Goal: Task Accomplishment & Management: Use online tool/utility

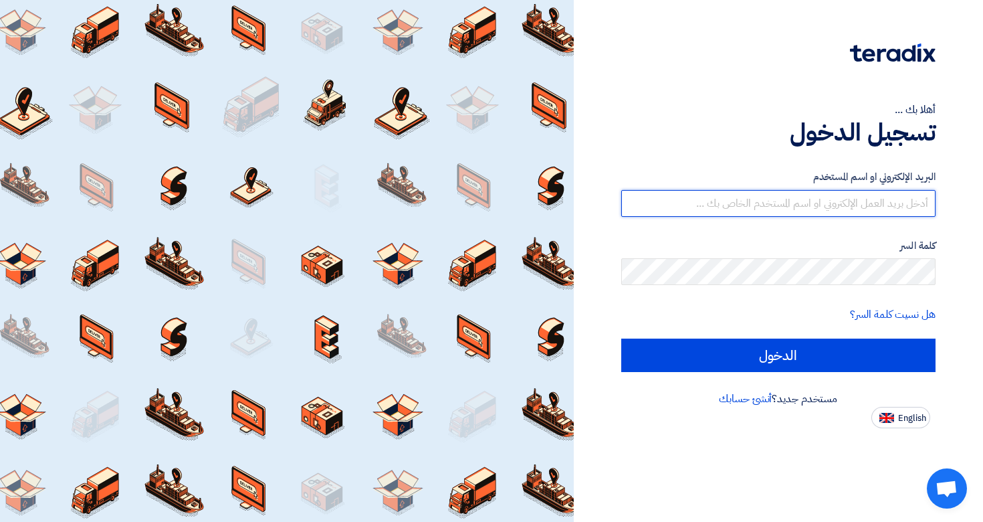
type input "[EMAIL_ADDRESS][DOMAIN_NAME]"
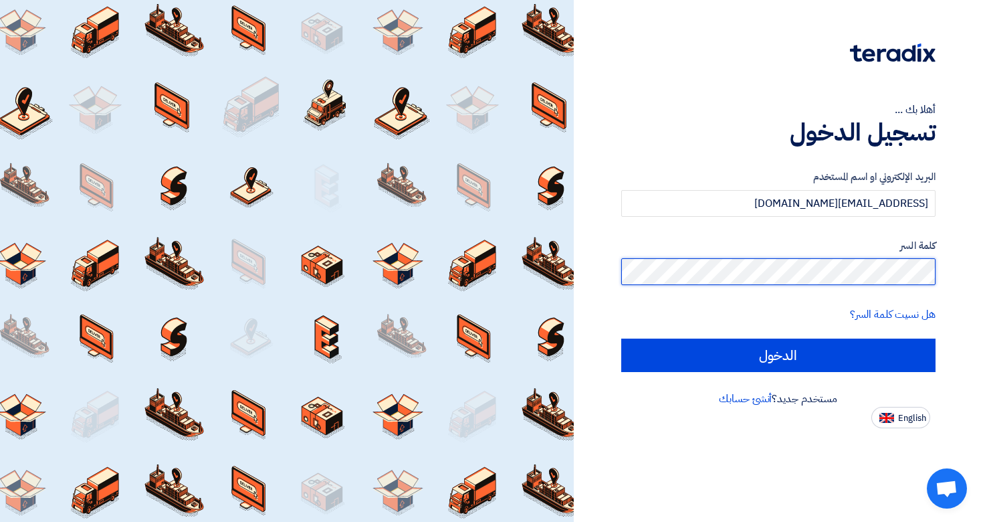
click at [778, 355] on input "الدخول" at bounding box center [778, 355] width 315 height 33
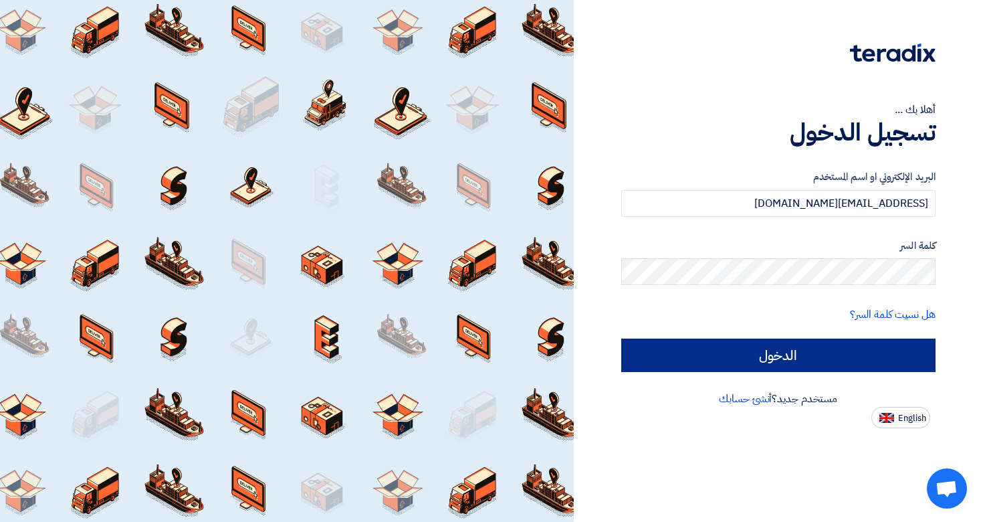
click at [817, 348] on input "الدخول" at bounding box center [778, 355] width 315 height 33
click at [803, 359] on input "الدخول" at bounding box center [778, 355] width 315 height 33
click at [791, 351] on input "الدخول" at bounding box center [778, 355] width 315 height 33
click at [727, 351] on input "الدخول" at bounding box center [778, 355] width 315 height 33
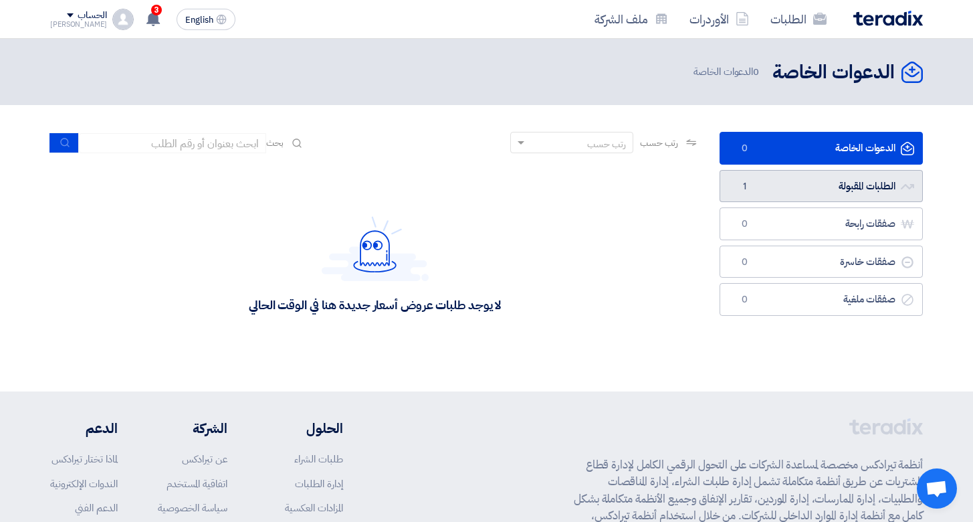
click at [787, 188] on link "الطلبات المقبولة الطلبات المقبولة 1" at bounding box center [821, 186] width 203 height 33
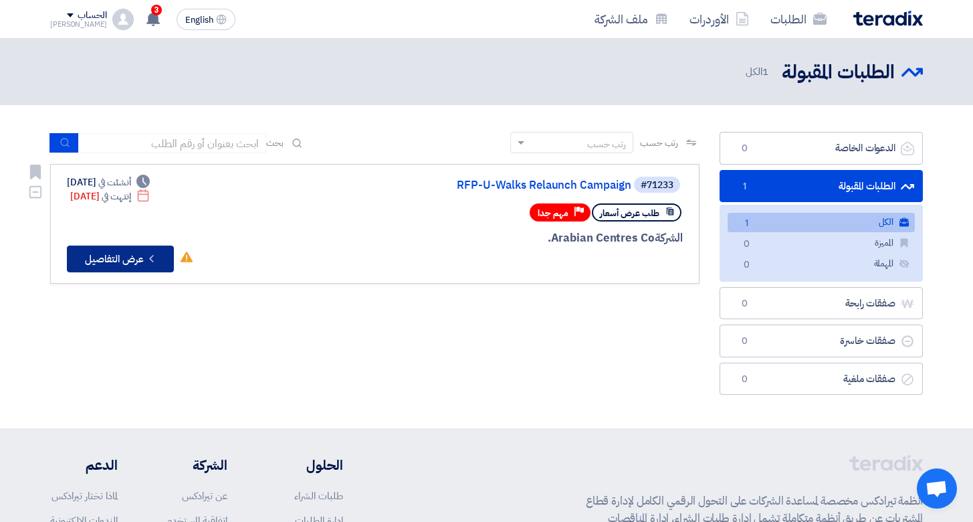
click at [138, 254] on button "Check details عرض التفاصيل" at bounding box center [120, 259] width 107 height 27
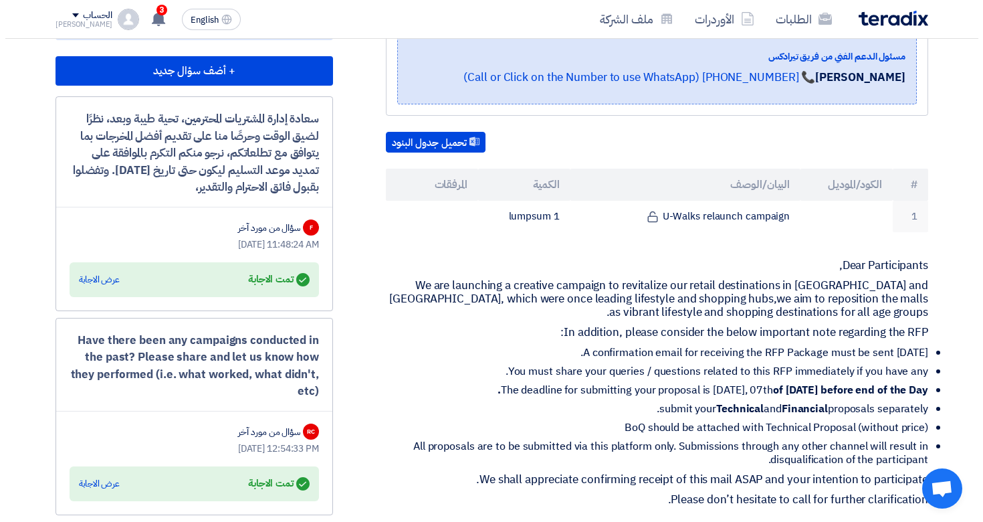
scroll to position [28, 0]
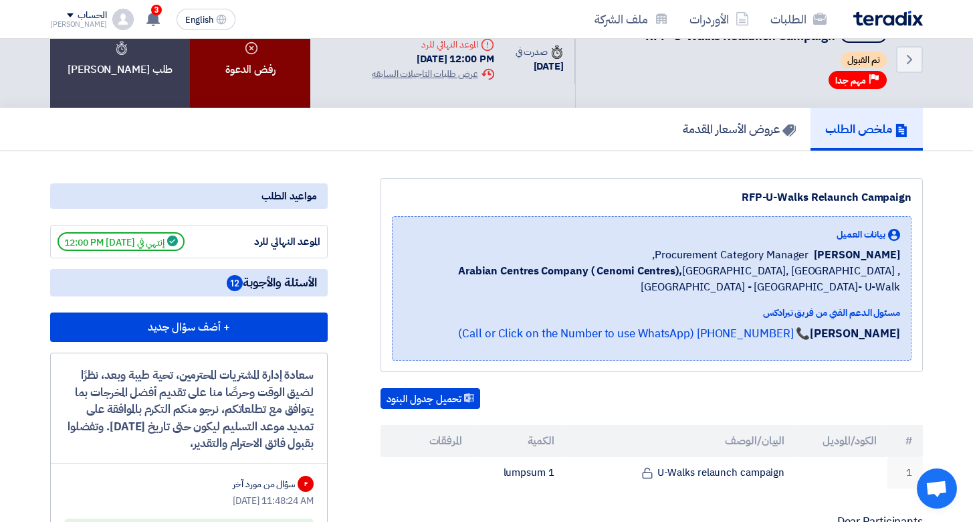
click at [235, 88] on div "رفض الدعوة" at bounding box center [250, 59] width 120 height 97
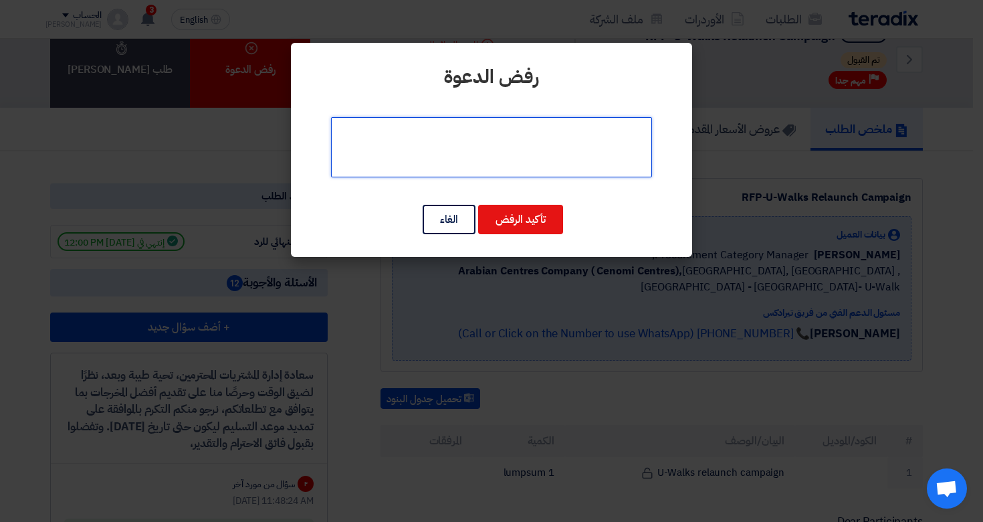
click at [440, 136] on textarea at bounding box center [491, 147] width 321 height 60
paste textarea "After carefully reviewing the requirements, we regret to inform you that, due t…"
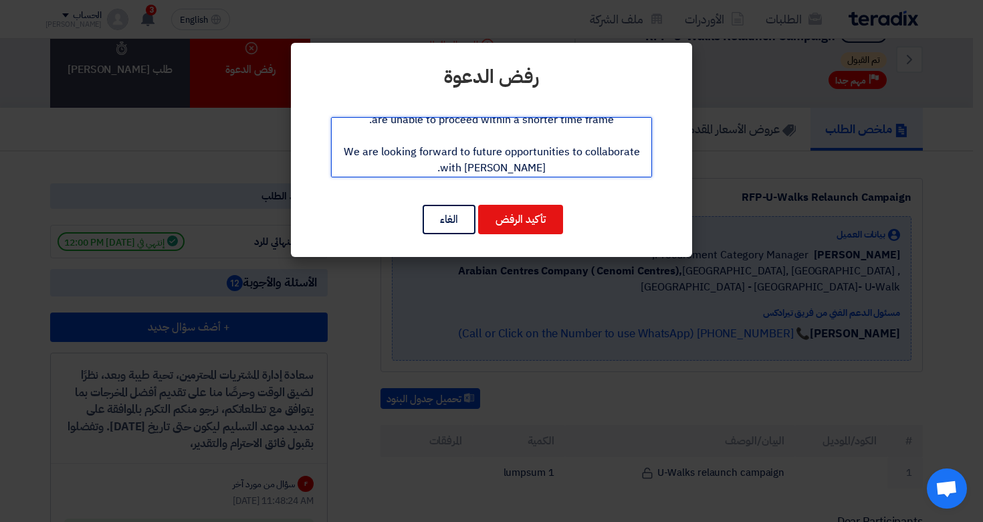
scroll to position [120, 0]
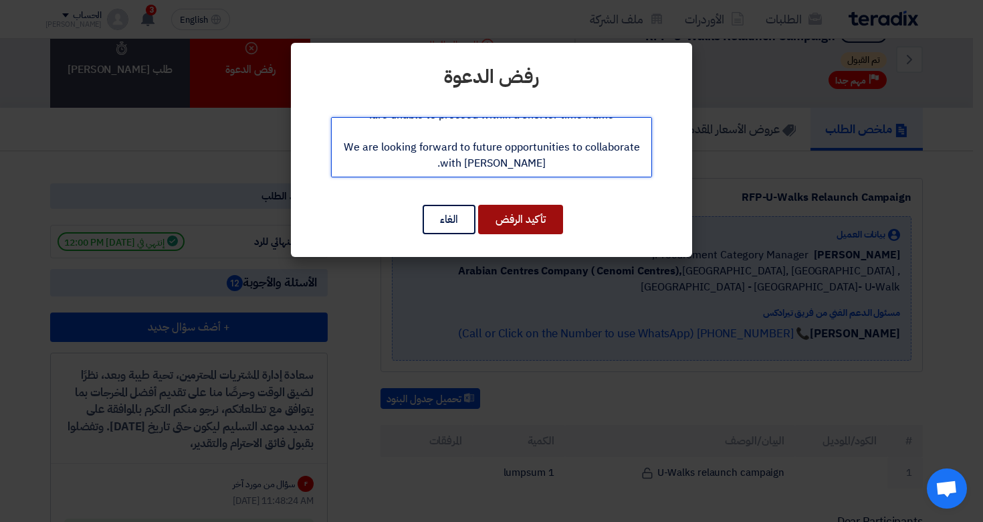
type textarea "After carefully reviewing the requirements, we regret to inform you that, due t…"
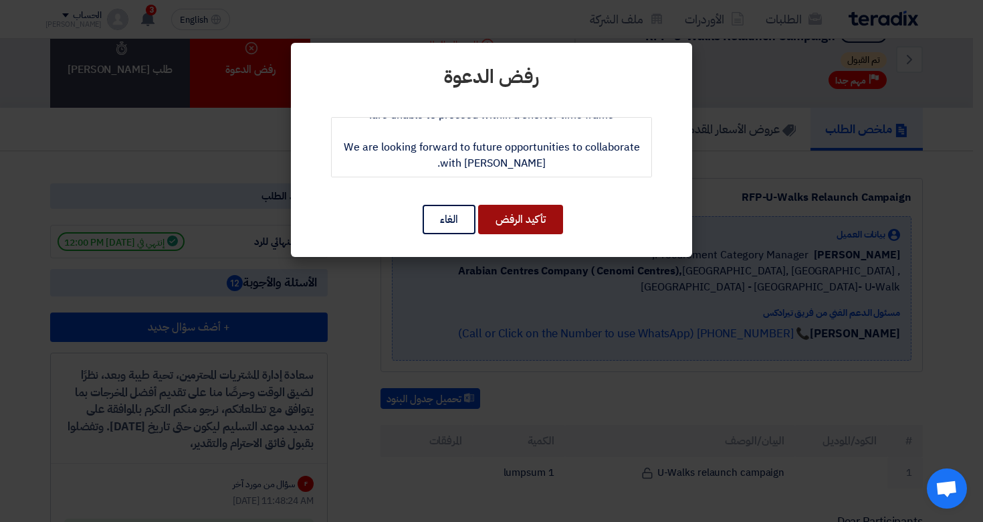
click at [517, 221] on button "تأكيد الرفض" at bounding box center [520, 219] width 85 height 29
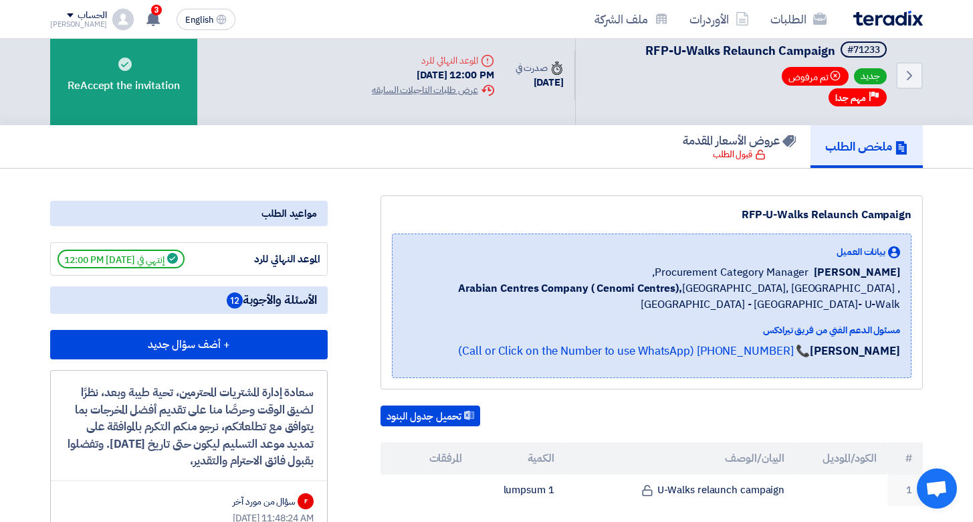
scroll to position [0, 0]
